Goal: Navigation & Orientation: Understand site structure

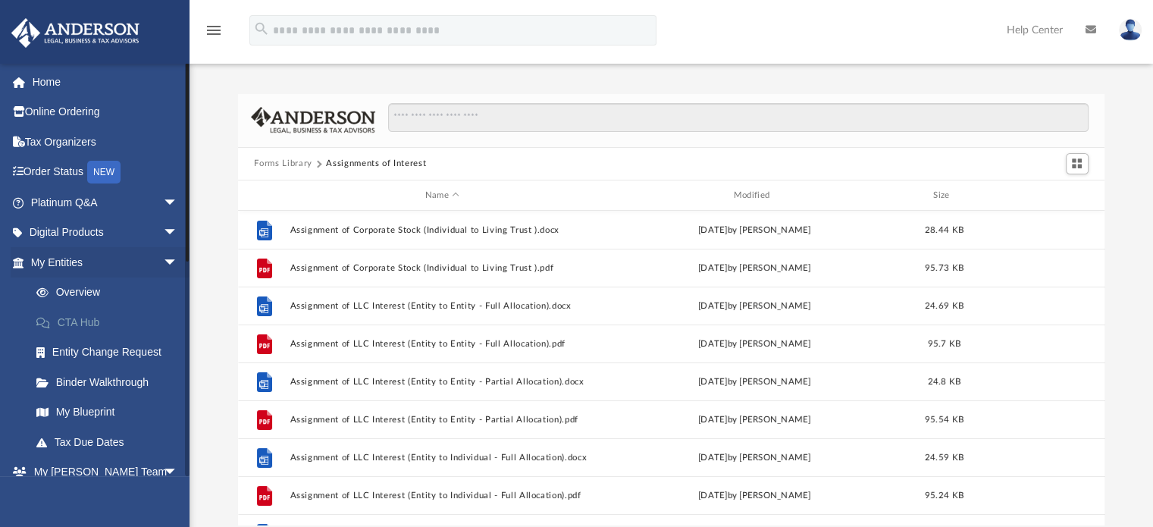
scroll to position [333, 855]
click at [163, 264] on span "arrow_drop_down" at bounding box center [178, 262] width 30 height 31
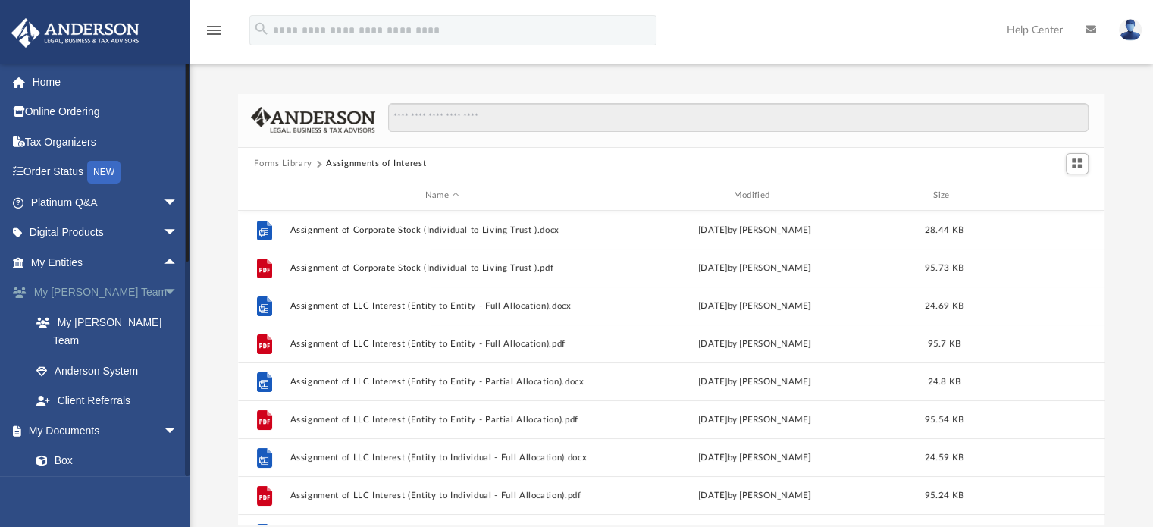
click at [163, 288] on span "arrow_drop_down" at bounding box center [178, 292] width 30 height 31
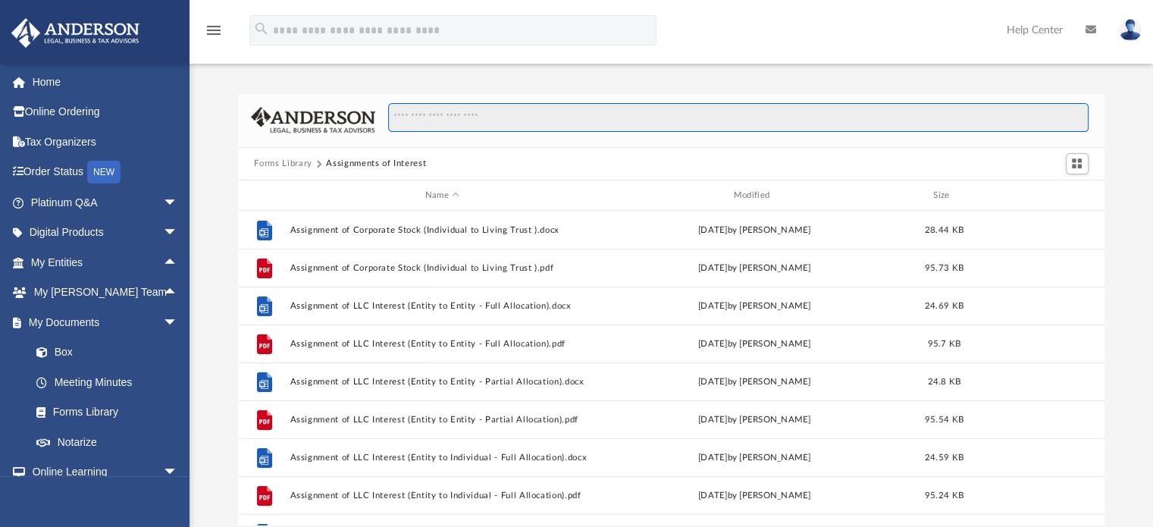
click at [481, 118] on input "Search files and folders" at bounding box center [737, 117] width 699 height 29
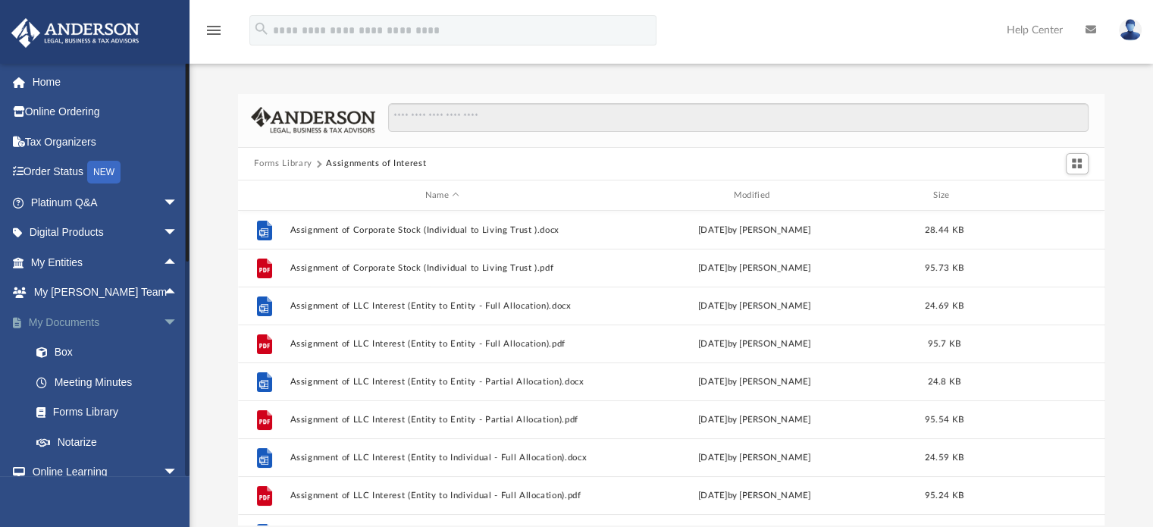
click at [163, 318] on span "arrow_drop_down" at bounding box center [178, 322] width 30 height 31
click at [163, 351] on span "arrow_drop_down" at bounding box center [178, 352] width 30 height 31
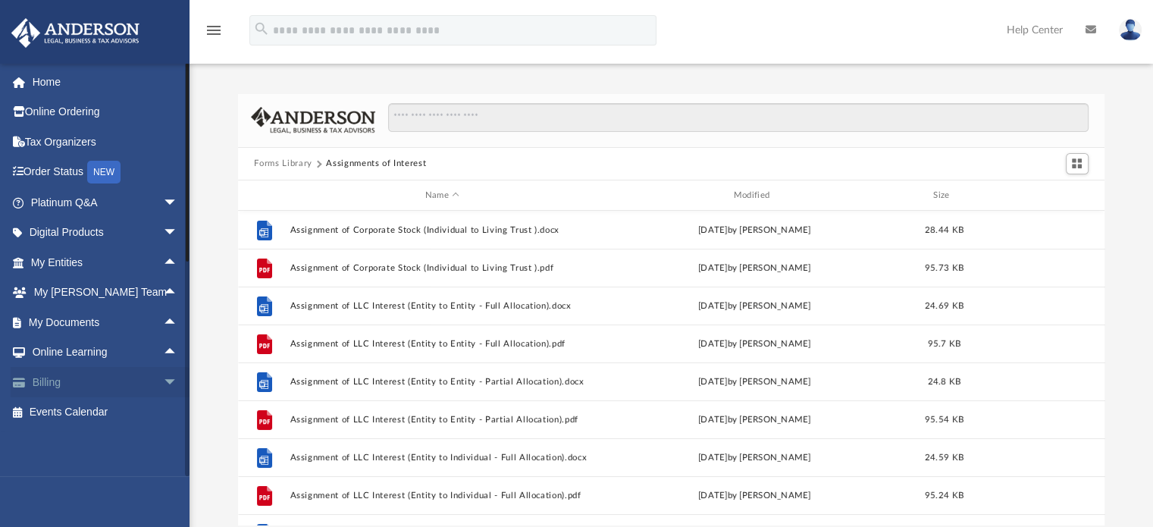
click at [163, 380] on span "arrow_drop_down" at bounding box center [178, 382] width 30 height 31
click at [163, 380] on span "arrow_drop_up" at bounding box center [178, 382] width 30 height 31
click at [163, 355] on span "arrow_drop_up" at bounding box center [178, 352] width 30 height 31
click at [163, 355] on span "arrow_drop_down" at bounding box center [178, 352] width 30 height 31
click at [163, 234] on span "arrow_drop_down" at bounding box center [178, 232] width 30 height 31
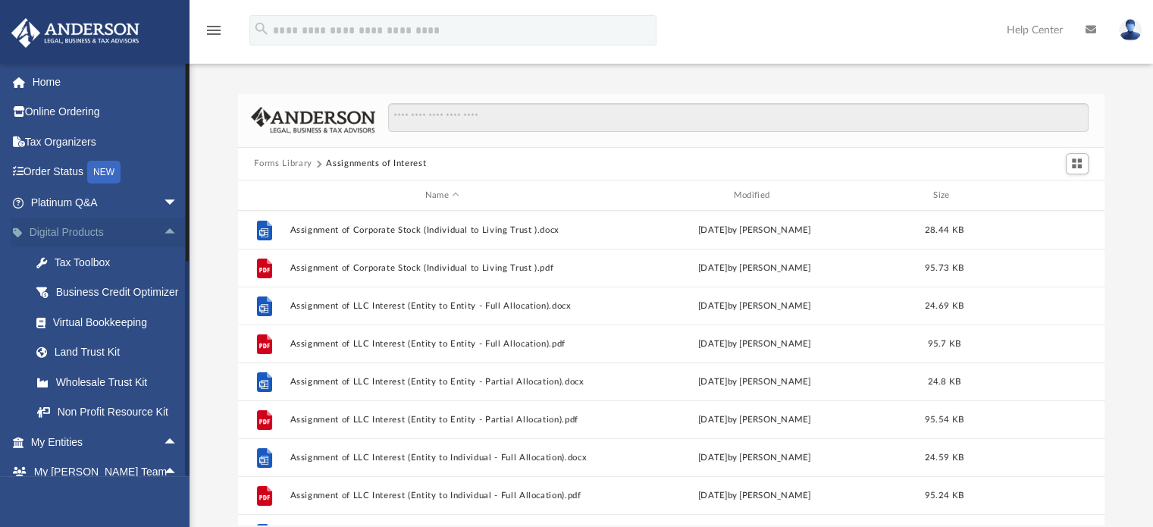
click at [163, 234] on span "arrow_drop_up" at bounding box center [178, 232] width 30 height 31
